Goal: Navigation & Orientation: Find specific page/section

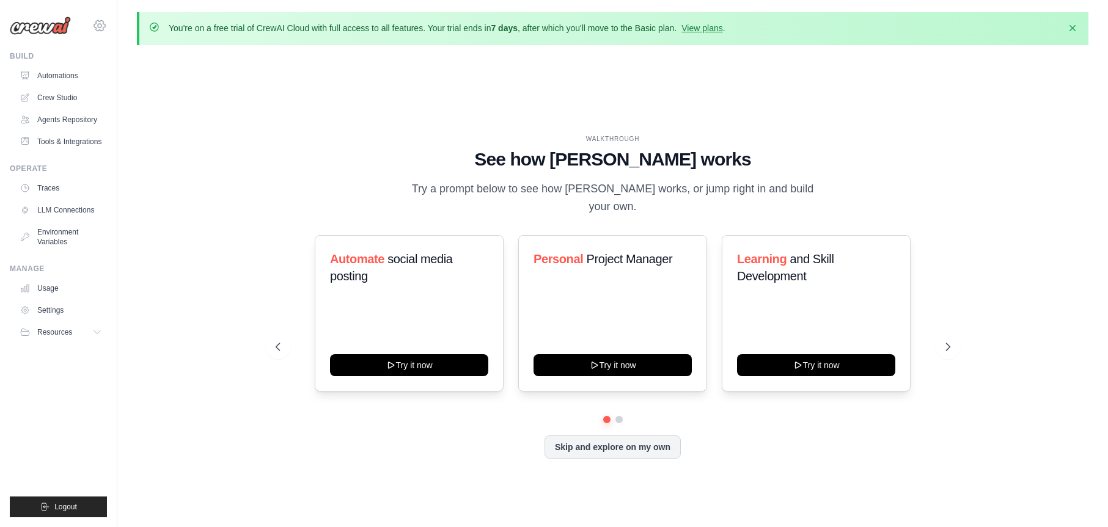
click at [106, 23] on icon at bounding box center [99, 25] width 15 height 15
click at [613, 442] on button "Skip and explore on my own" at bounding box center [612, 445] width 136 height 23
